Goal: Task Accomplishment & Management: Check status

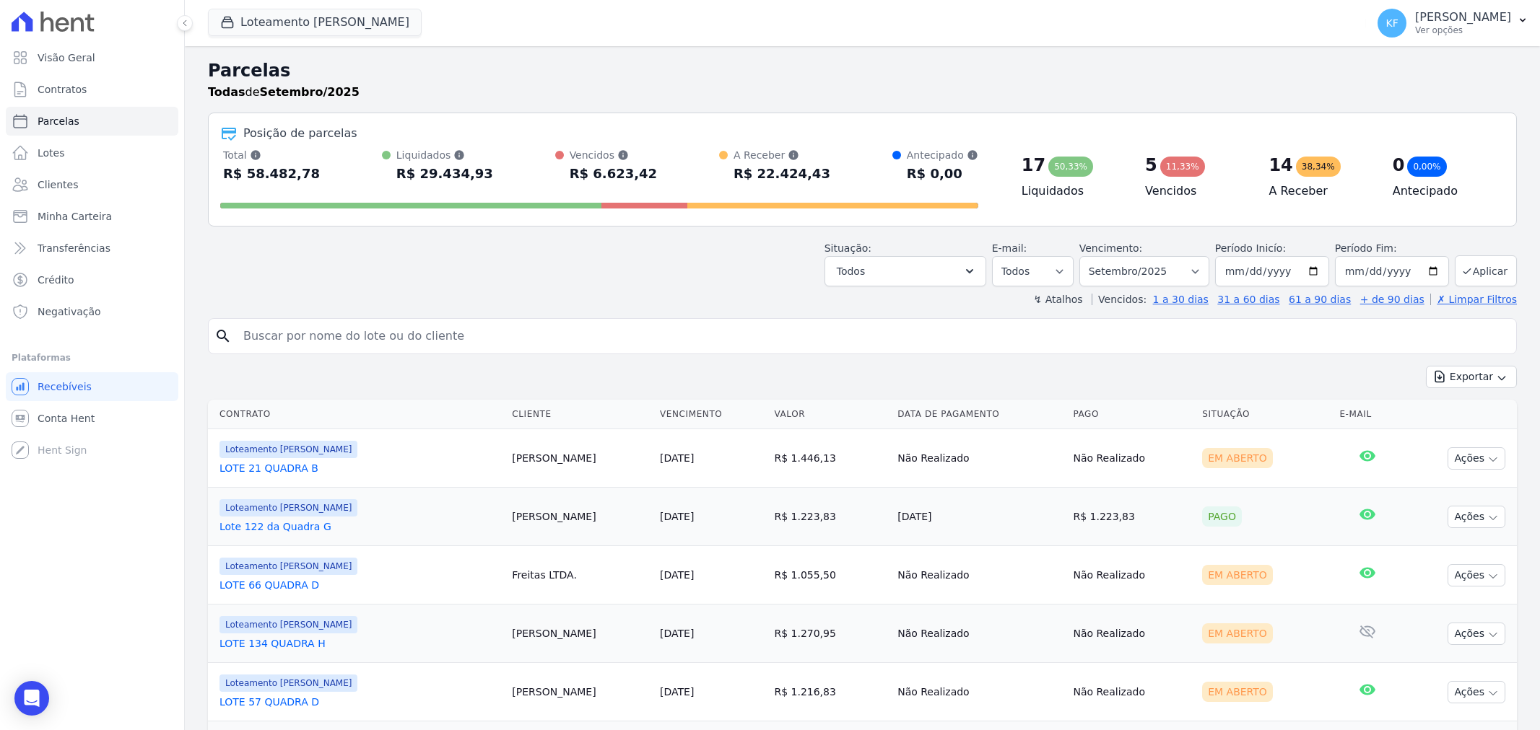
select select
click at [69, 121] on span "Parcelas" at bounding box center [59, 121] width 42 height 14
select select
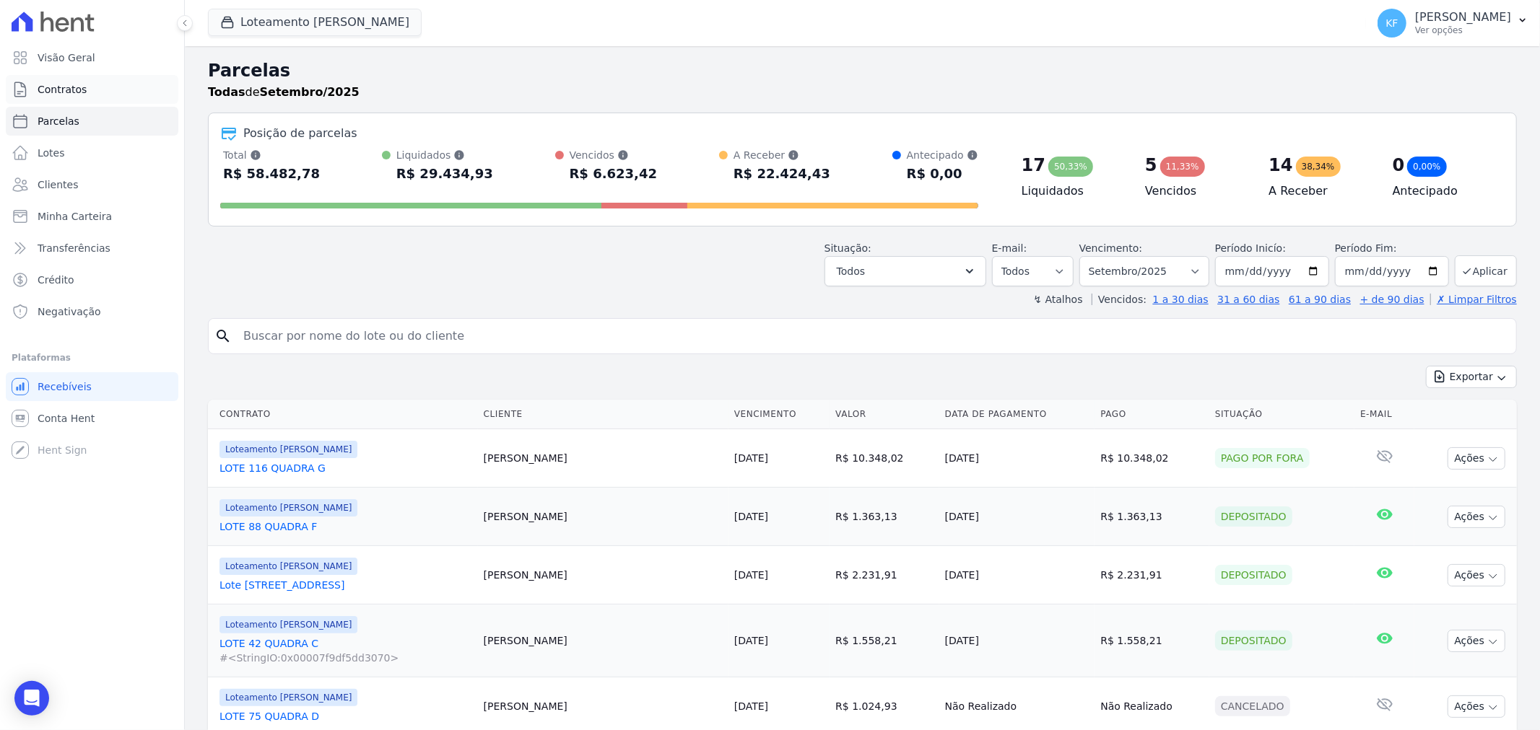
click at [78, 92] on span "Contratos" at bounding box center [62, 89] width 49 height 14
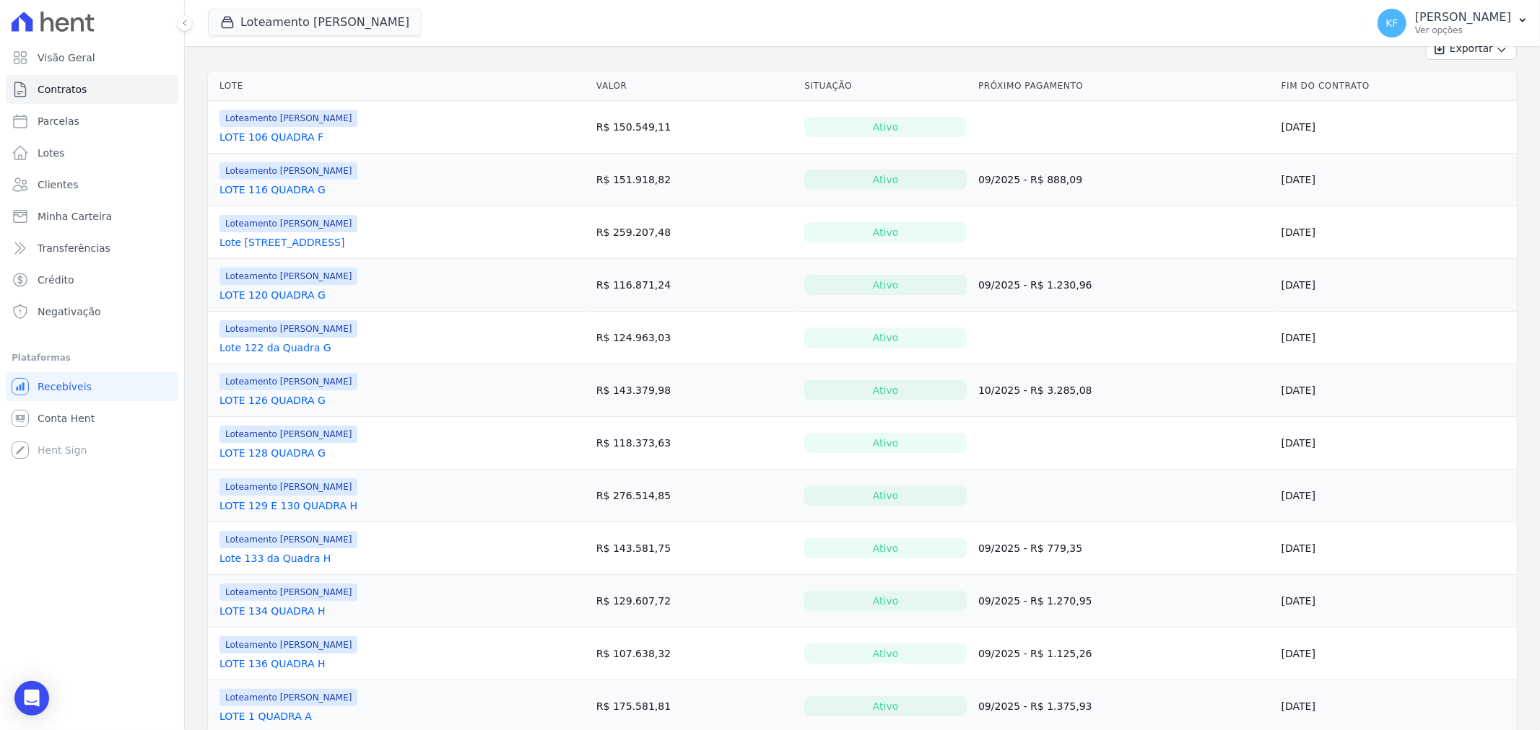
scroll to position [240, 0]
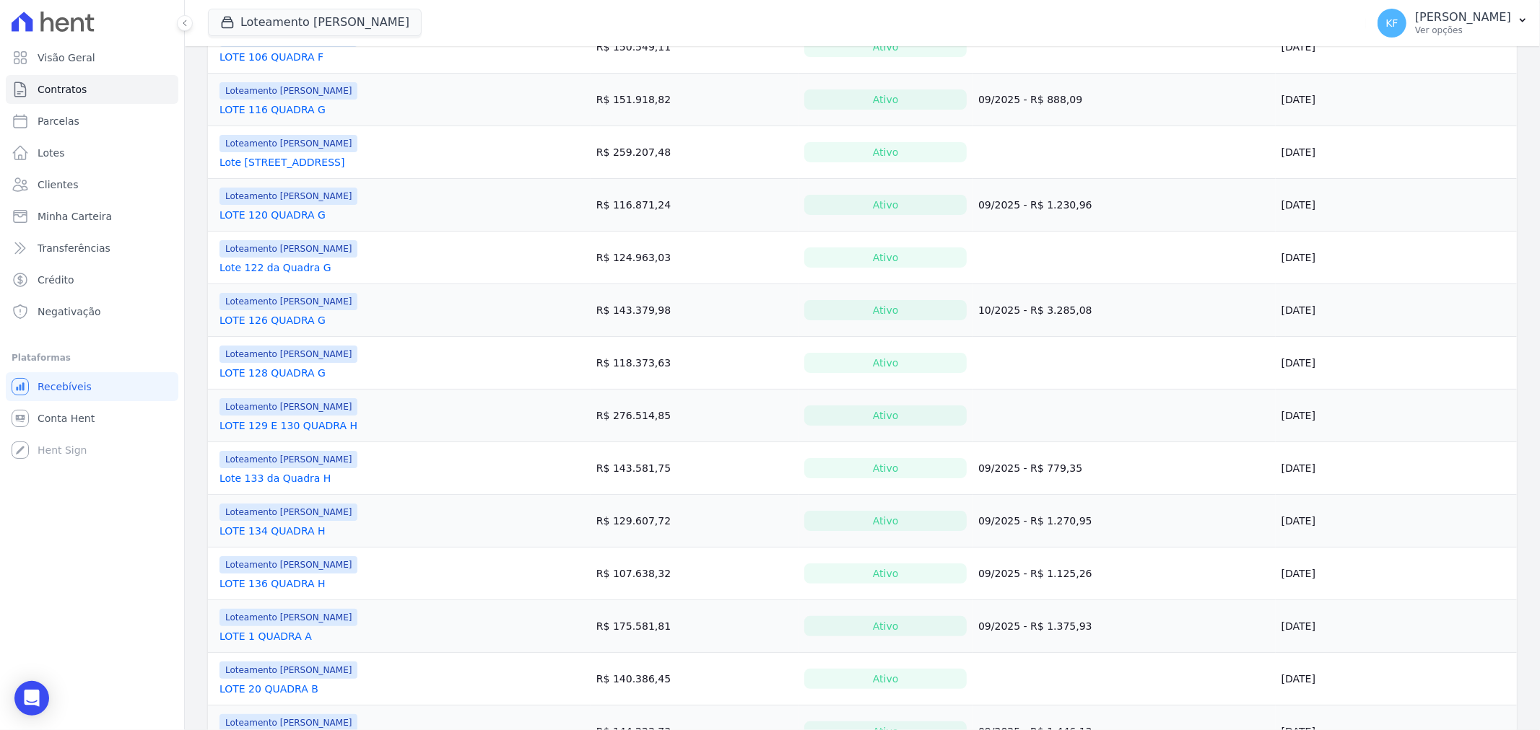
click at [283, 589] on link "LOTE 136 QUADRA H" at bounding box center [272, 584] width 106 height 14
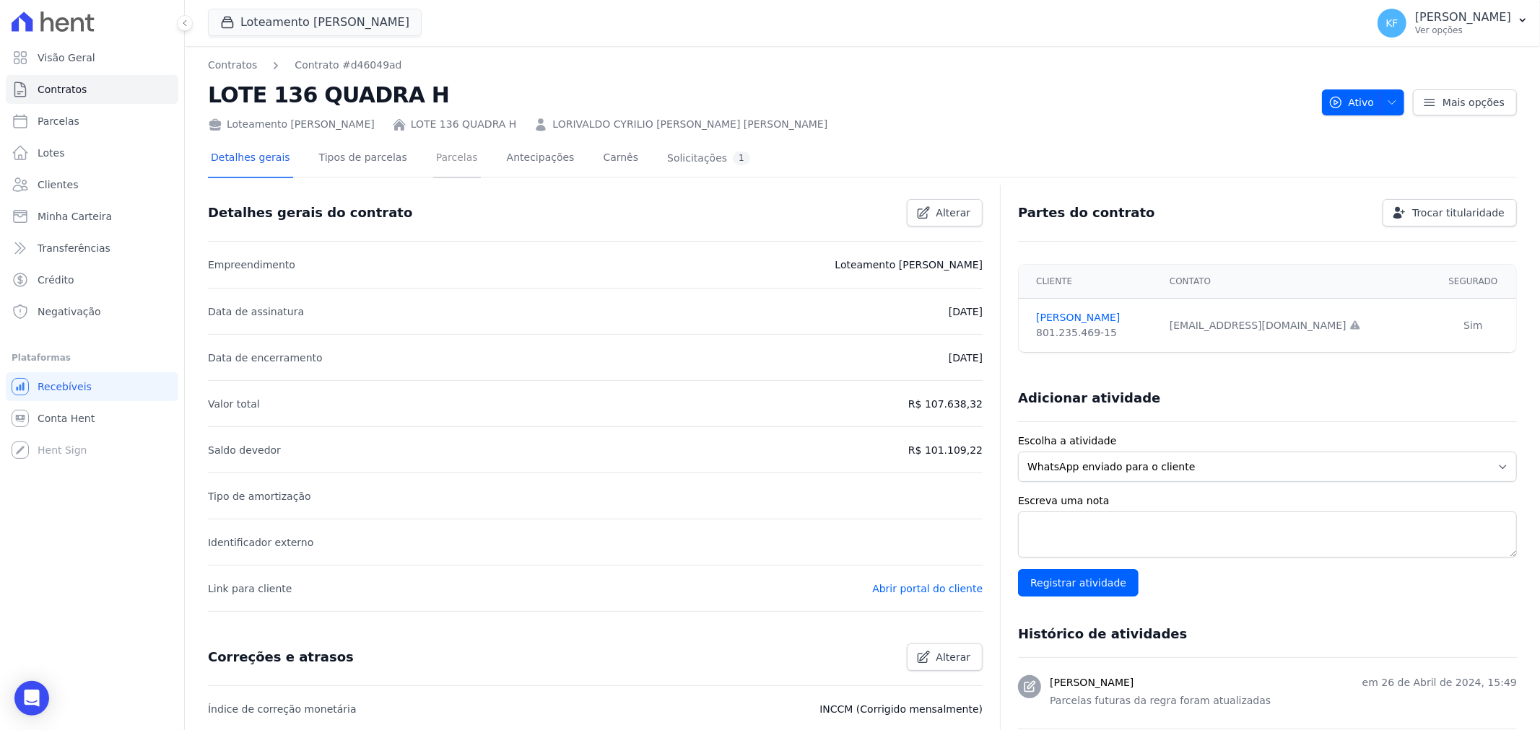
click at [434, 161] on link "Parcelas" at bounding box center [457, 159] width 48 height 38
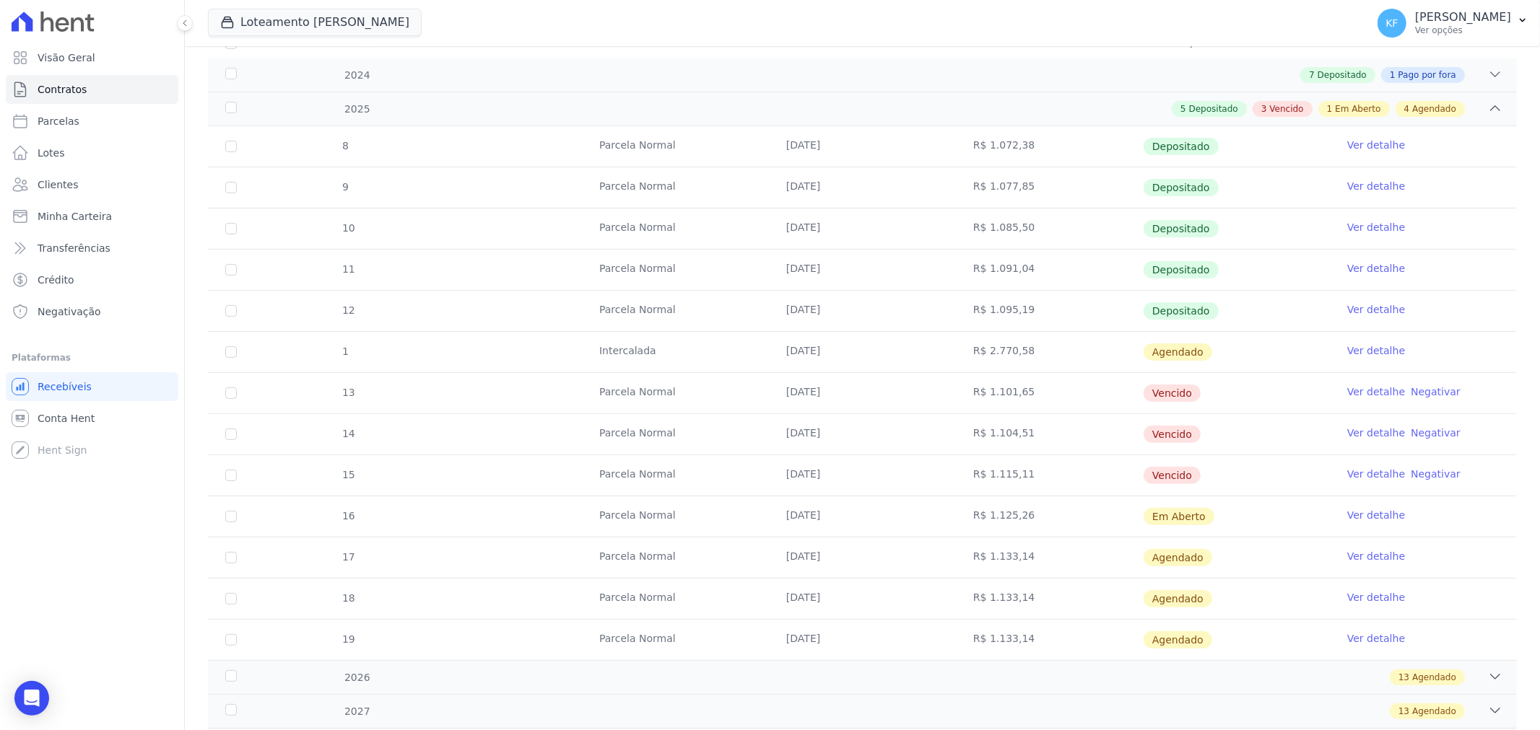
scroll to position [240, 0]
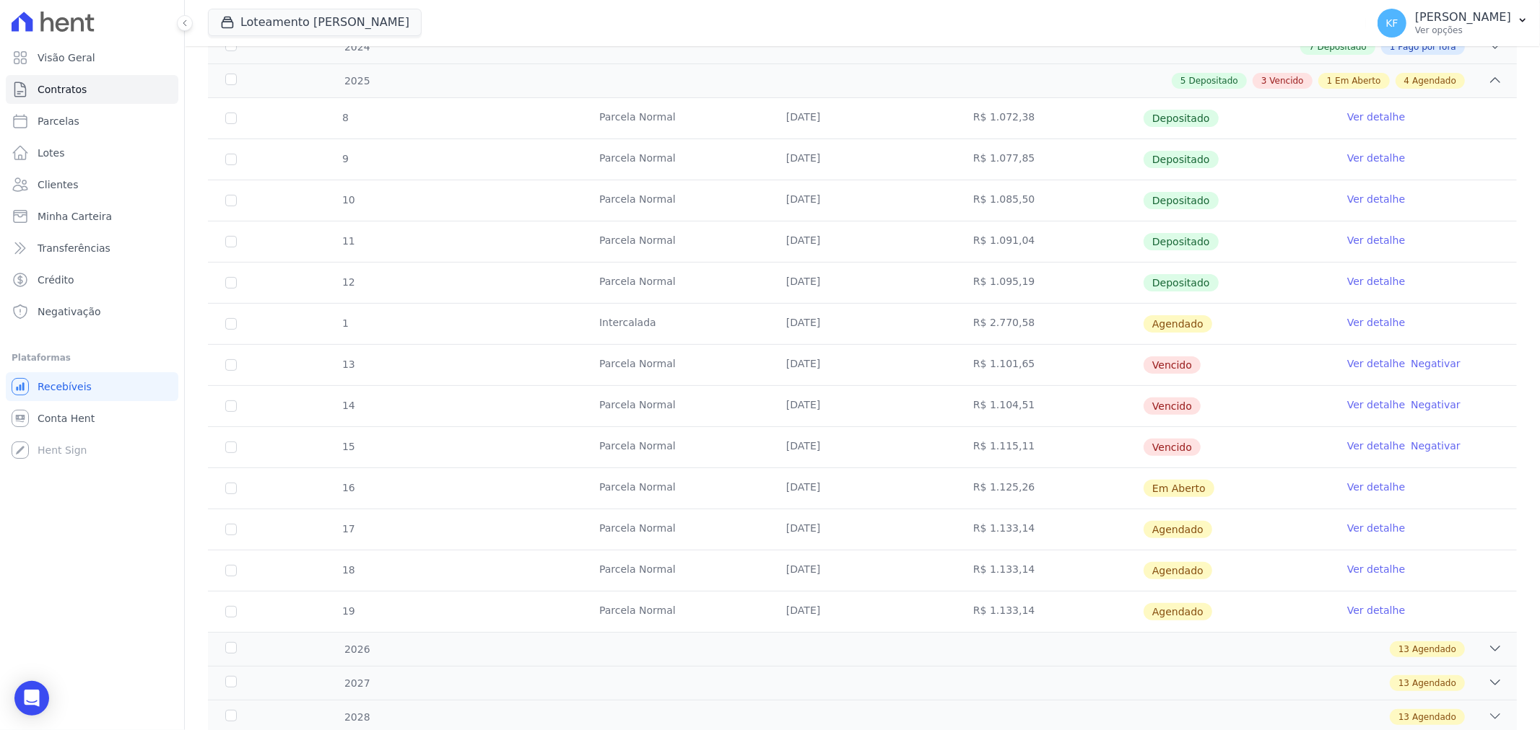
click at [1355, 364] on link "Ver detalhe" at bounding box center [1376, 364] width 58 height 14
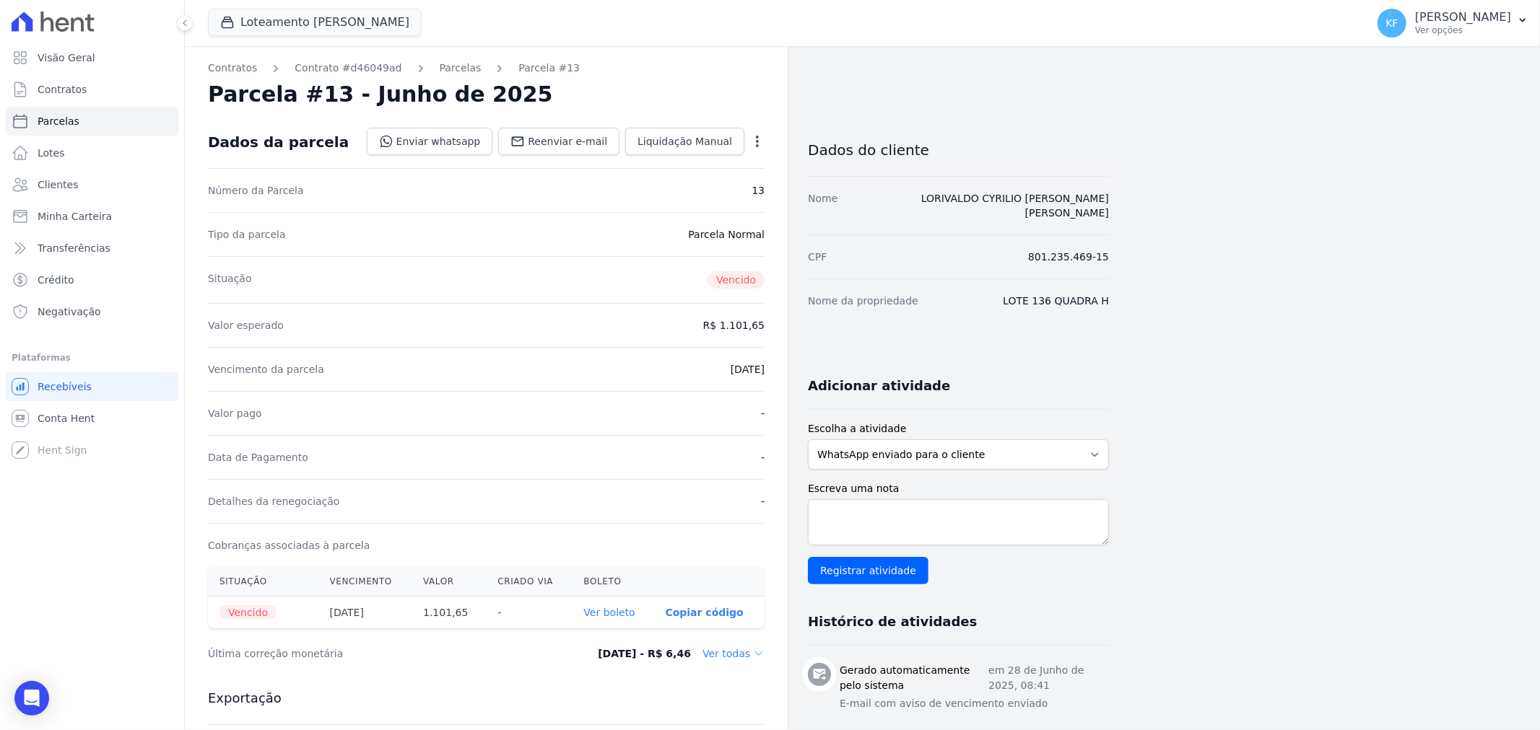
click at [611, 609] on link "Ver boleto" at bounding box center [609, 613] width 51 height 12
